Goal: Transaction & Acquisition: Purchase product/service

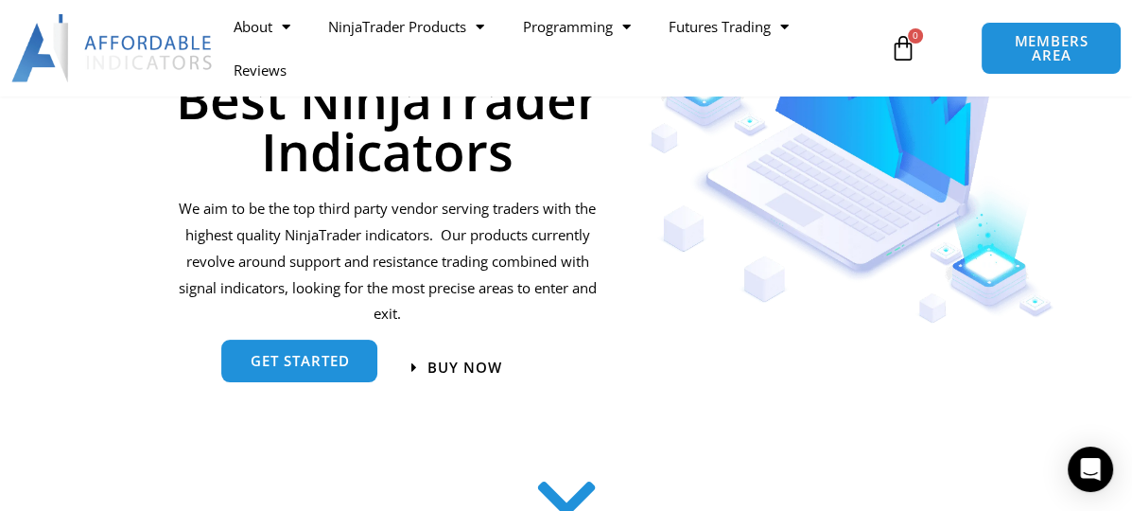
click at [298, 367] on span "get started" at bounding box center [299, 361] width 99 height 14
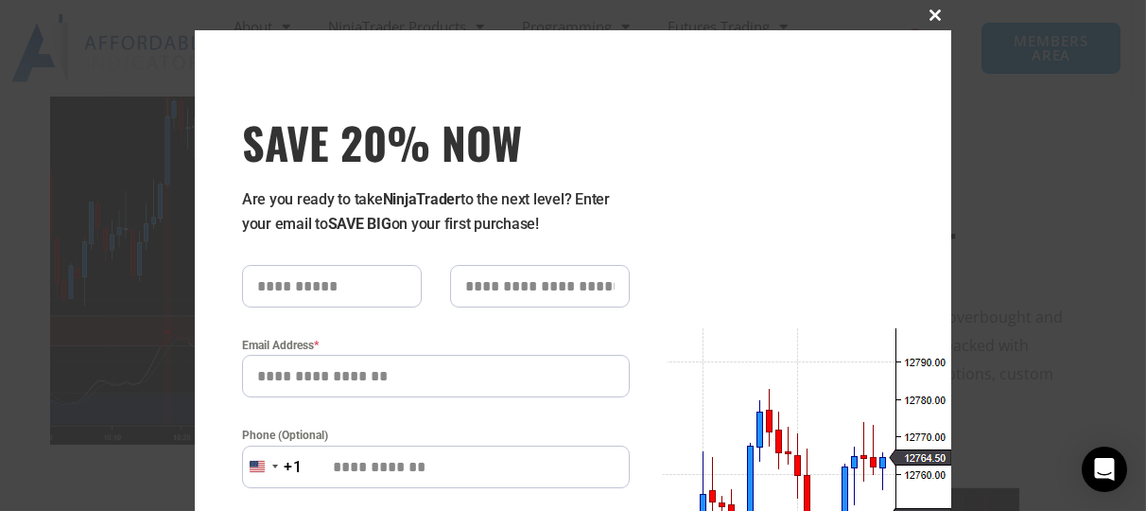
click at [936, 15] on span "SAVE 20% NOW popup" at bounding box center [936, 14] width 30 height 11
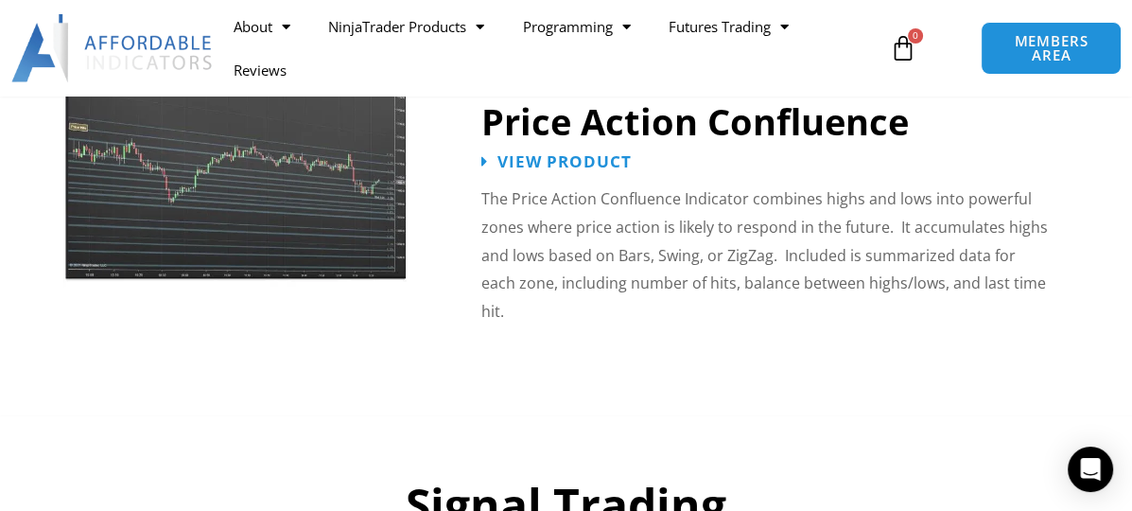
scroll to position [2520, 0]
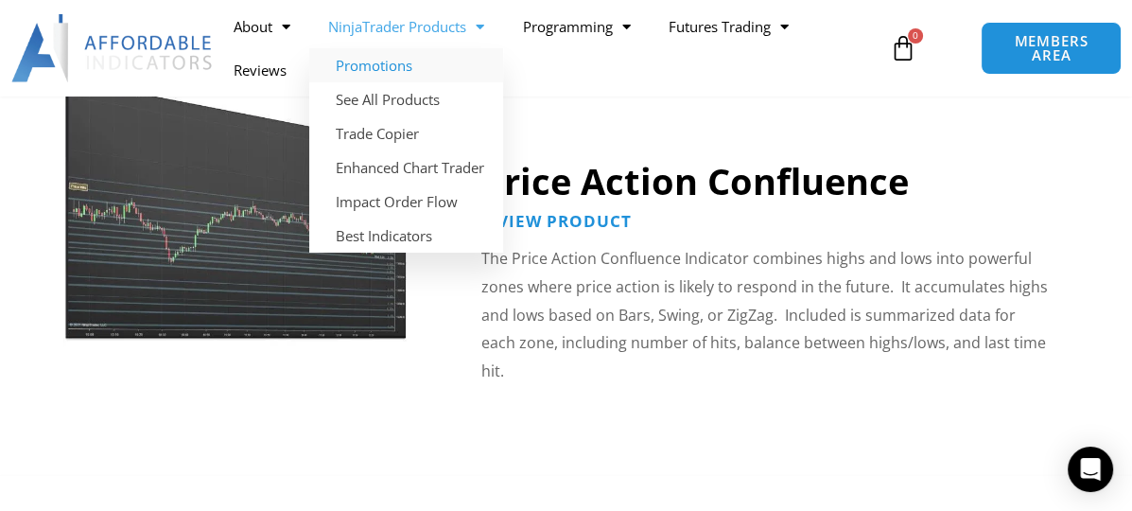
click at [411, 69] on link "Promotions" at bounding box center [406, 65] width 194 height 34
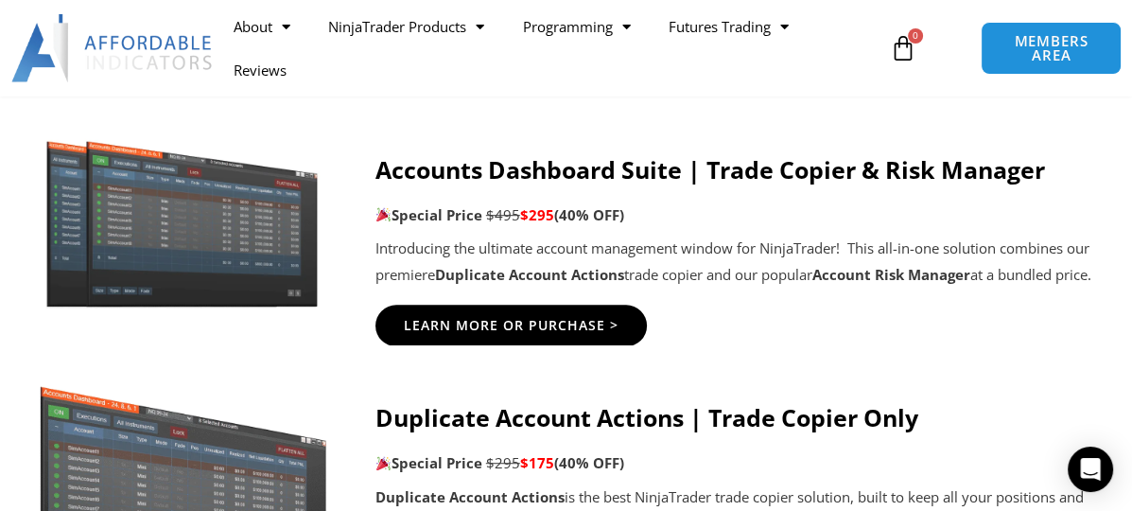
scroll to position [1135, 0]
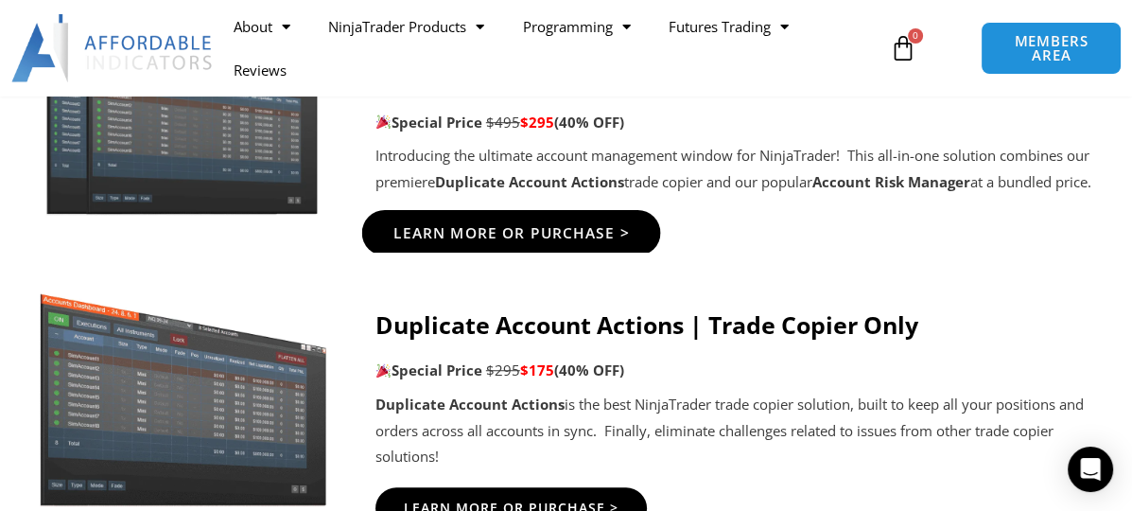
click at [498, 240] on span "Learn More Or Purchase >" at bounding box center [511, 233] width 236 height 14
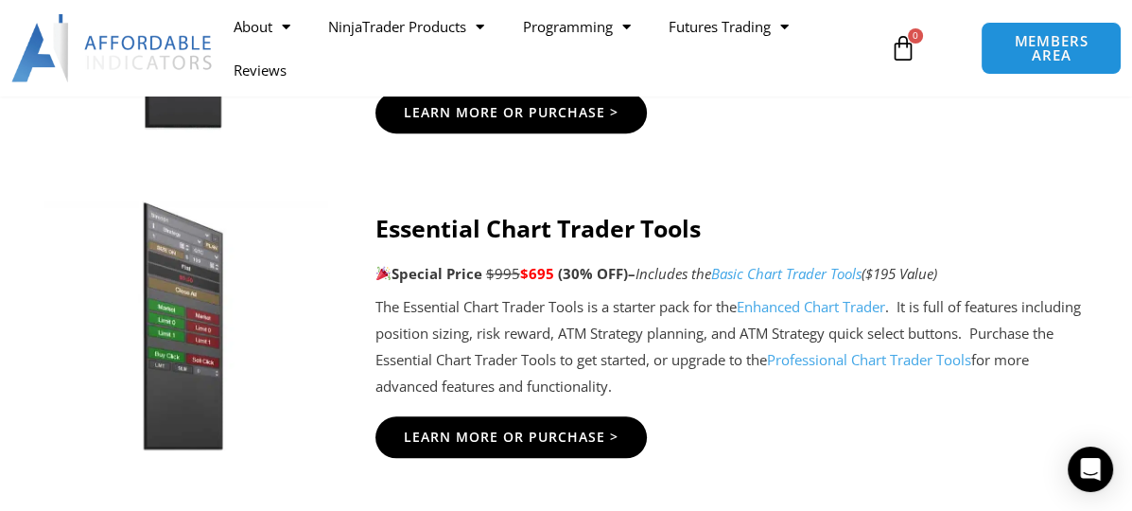
scroll to position [1797, 0]
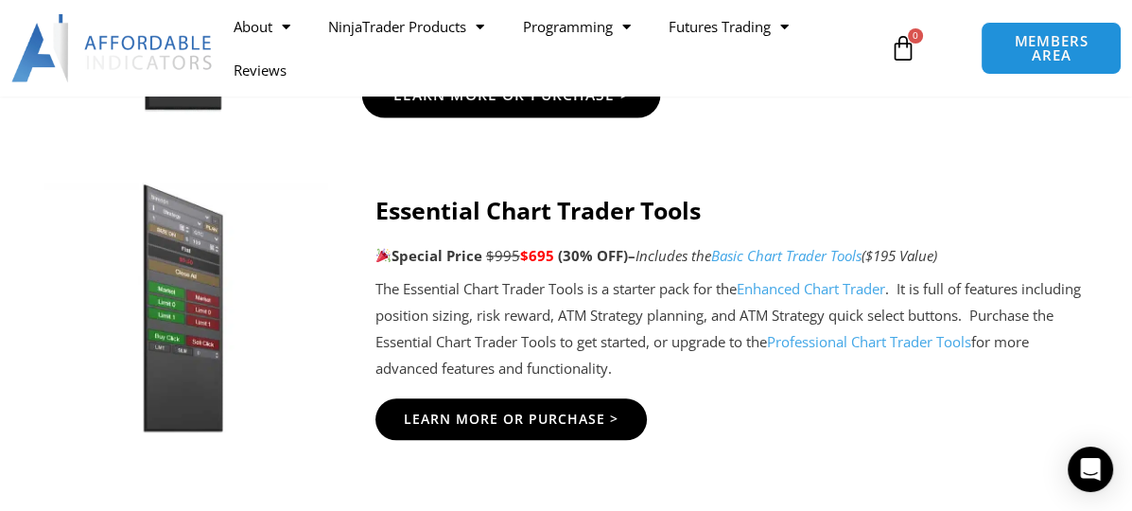
click at [553, 102] on span "Learn More Or Purchase >" at bounding box center [511, 95] width 236 height 14
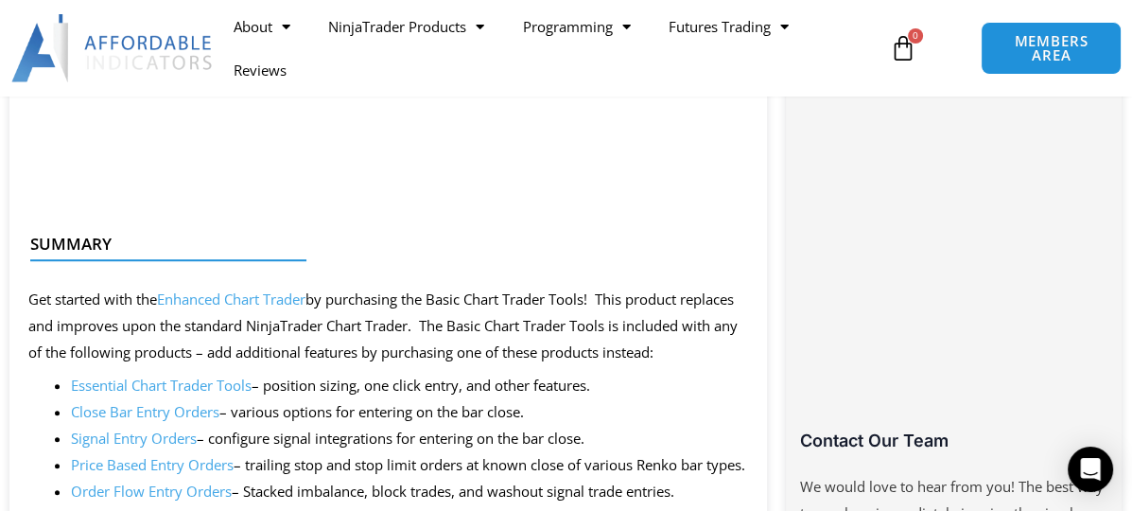
scroll to position [568, 0]
